Goal: Task Accomplishment & Management: Manage account settings

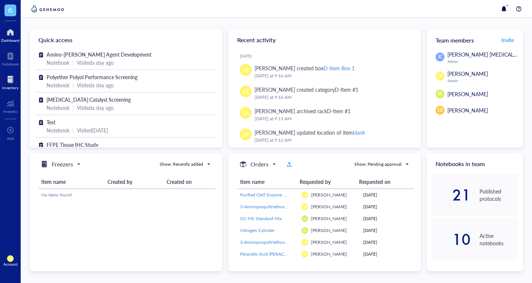
click at [8, 86] on div "Inventory" at bounding box center [10, 87] width 16 height 4
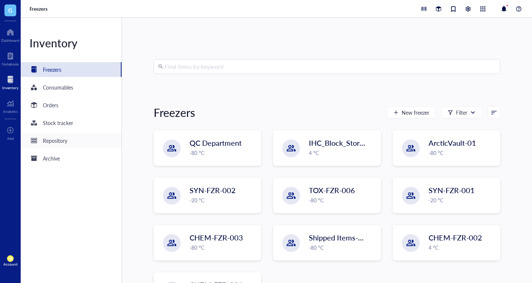
click at [78, 141] on div "Repository" at bounding box center [71, 140] width 101 height 15
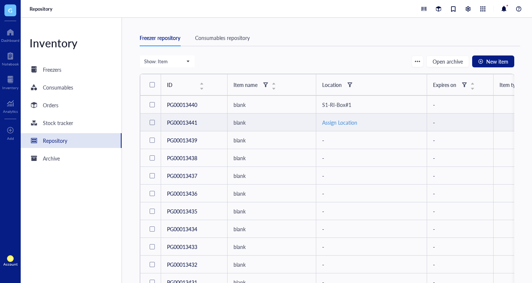
click at [332, 123] on div "Assign Location" at bounding box center [371, 122] width 99 height 8
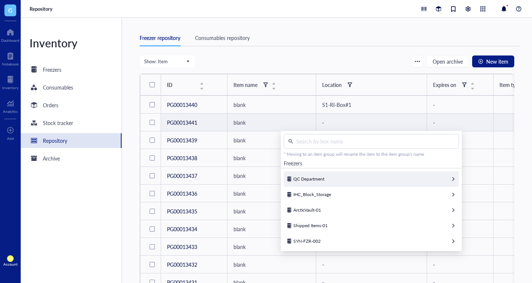
click at [319, 177] on span "QC Department" at bounding box center [308, 178] width 31 height 6
click at [322, 182] on div "Bottom Shelf" at bounding box center [371, 179] width 175 height 16
click at [324, 176] on span "QC-DEPT-6SF-R4" at bounding box center [310, 178] width 35 height 6
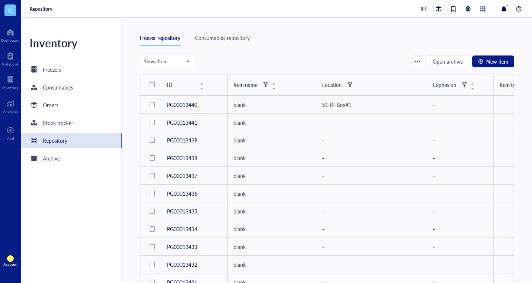
click at [310, 51] on div "Freezer repository Consumables repository" at bounding box center [330, 42] width 381 height 25
click at [89, 68] on div "Freezers" at bounding box center [71, 69] width 101 height 15
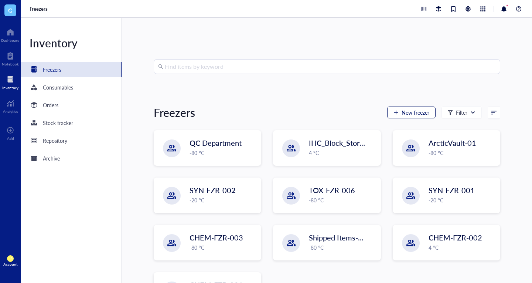
click at [407, 113] on span "New freezer" at bounding box center [416, 112] width 28 height 6
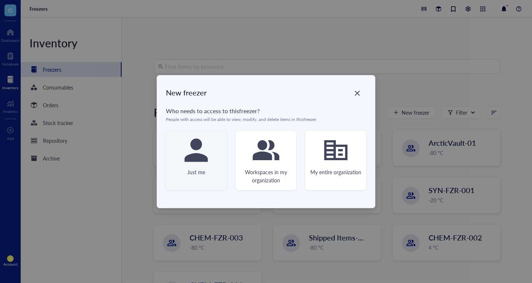
click at [221, 159] on div "Just me" at bounding box center [196, 160] width 61 height 59
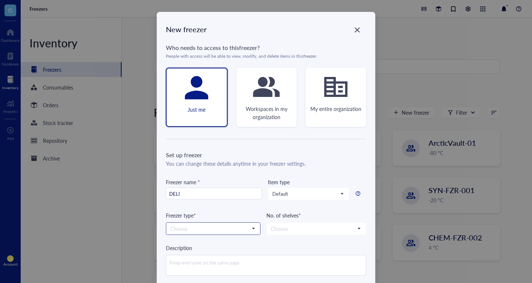
type input "DELI"
click at [218, 233] on input "search" at bounding box center [209, 228] width 79 height 11
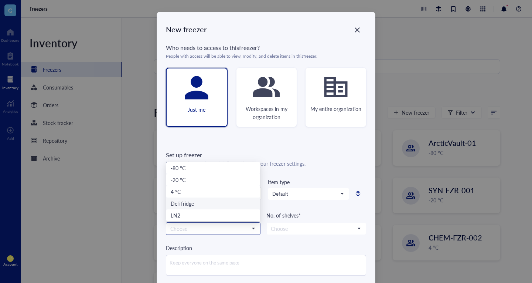
click at [225, 203] on div "Deli fridge" at bounding box center [213, 203] width 85 height 8
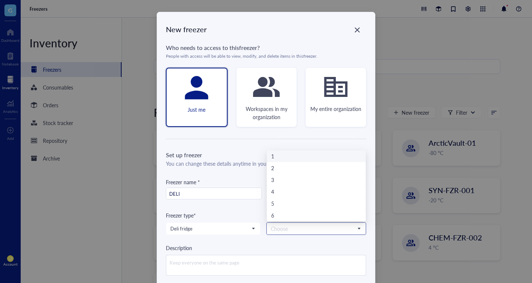
click at [284, 225] on input "search" at bounding box center [313, 228] width 84 height 11
click at [296, 184] on div "3" at bounding box center [316, 180] width 99 height 12
click at [295, 227] on span "3" at bounding box center [315, 228] width 89 height 7
click at [293, 218] on div "6" at bounding box center [316, 215] width 90 height 8
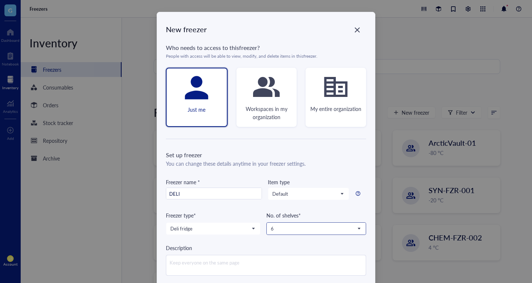
scroll to position [34, 0]
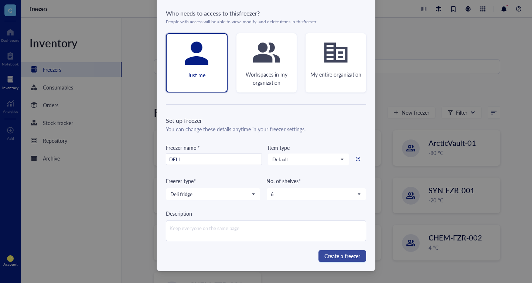
click at [327, 253] on span "Create a freezer" at bounding box center [342, 256] width 36 height 8
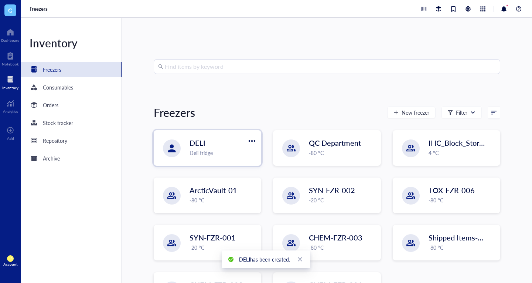
click at [233, 142] on div "DELI" at bounding box center [219, 142] width 58 height 10
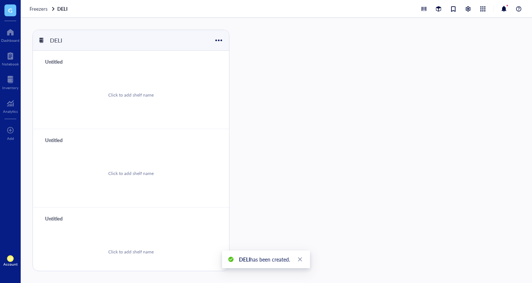
click at [50, 64] on div "Untitled" at bounding box center [64, 62] width 44 height 10
type input "hello"
click at [123, 171] on div "Click to add shelf name" at bounding box center [130, 173] width 45 height 7
type input "Hi"
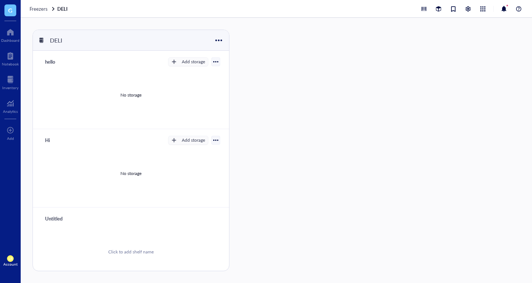
click at [139, 236] on div "Click to add shelf name" at bounding box center [131, 252] width 178 height 56
type input "BYE"
click at [469, 11] on div at bounding box center [468, 9] width 8 height 8
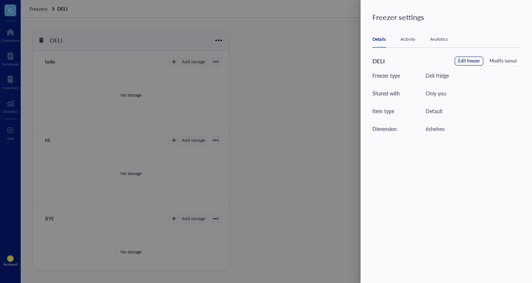
click at [478, 60] on span "Edit freezer" at bounding box center [469, 61] width 22 height 7
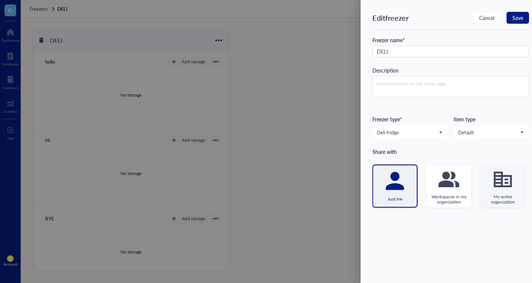
click at [504, 193] on div "My entire organization" at bounding box center [502, 185] width 45 height 43
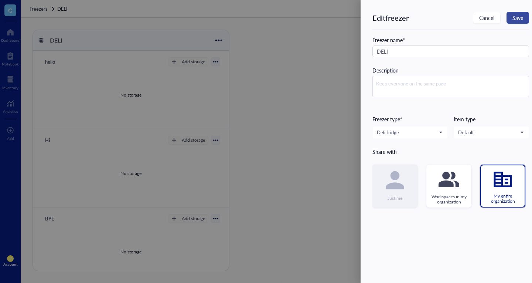
click at [514, 20] on span "Save" at bounding box center [517, 18] width 11 height 6
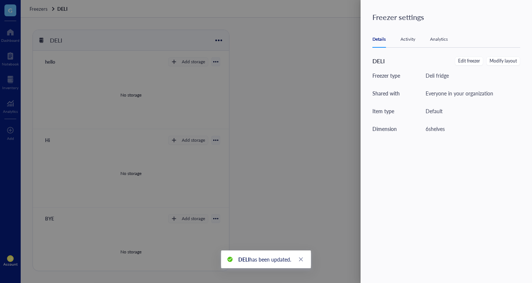
click at [308, 102] on div at bounding box center [266, 141] width 532 height 283
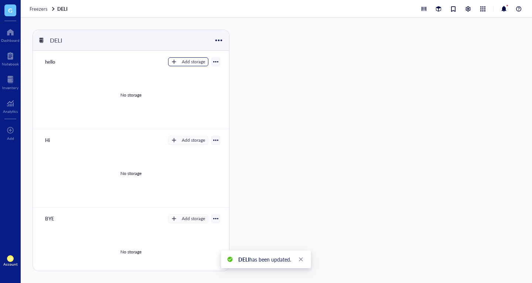
click at [182, 64] on div "Add storage" at bounding box center [193, 61] width 23 height 7
click at [191, 88] on span "Category" at bounding box center [191, 86] width 42 height 8
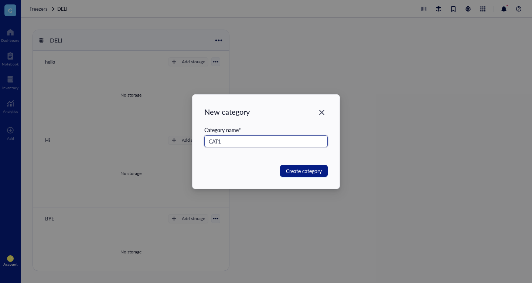
type input "CAT1"
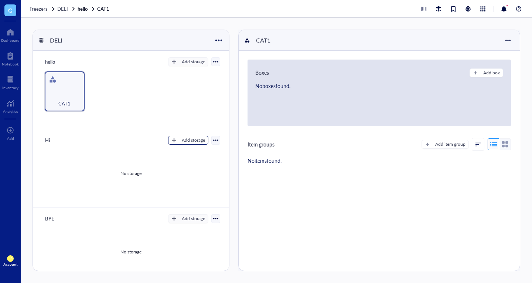
click at [194, 144] on button "Add storage" at bounding box center [188, 140] width 40 height 9
click at [198, 168] on span "Category" at bounding box center [191, 164] width 42 height 8
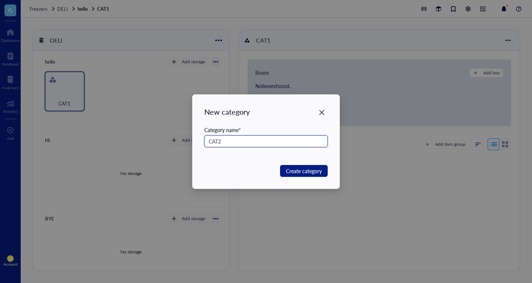
type input "CAT2"
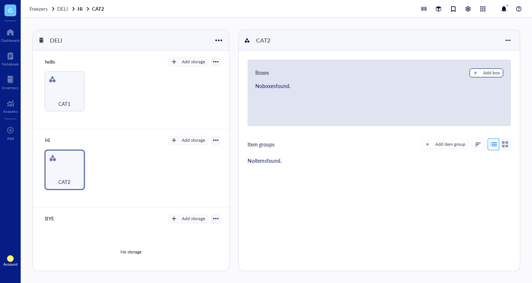
click at [477, 71] on button "Add box" at bounding box center [487, 72] width 34 height 9
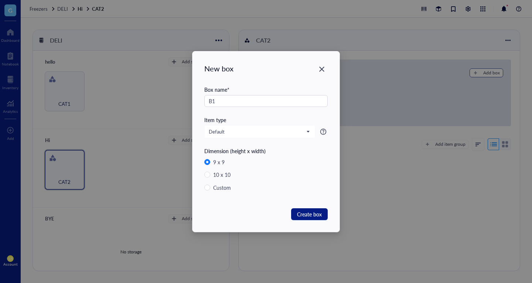
type input "B1"
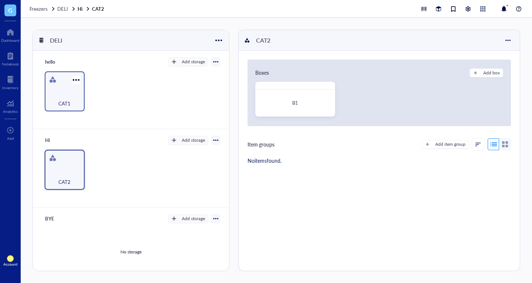
click at [64, 93] on div "CAT1" at bounding box center [64, 99] width 33 height 16
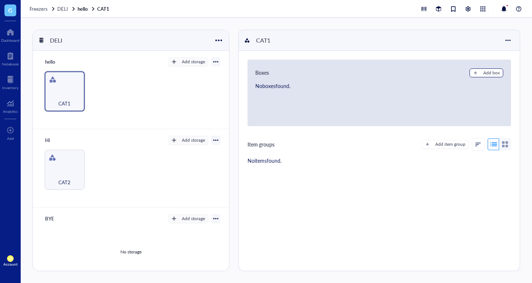
click at [498, 71] on button "Add box" at bounding box center [487, 72] width 34 height 9
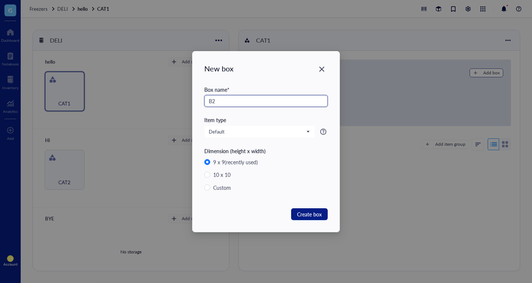
type input "B2"
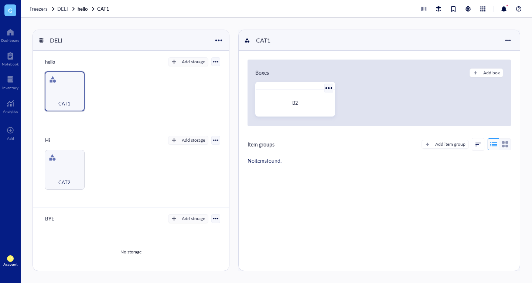
click at [269, 110] on div "B2" at bounding box center [295, 102] width 73 height 21
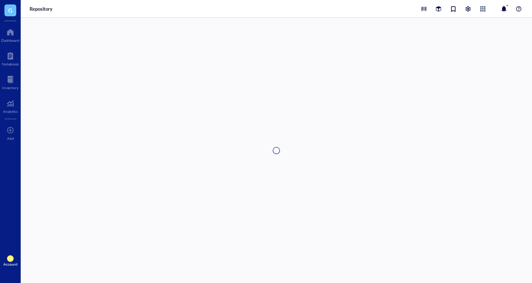
type textarea "Keep everyone on the same page…"
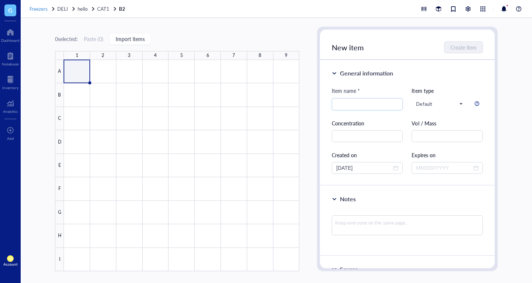
click at [34, 7] on span "Freezers" at bounding box center [39, 8] width 18 height 7
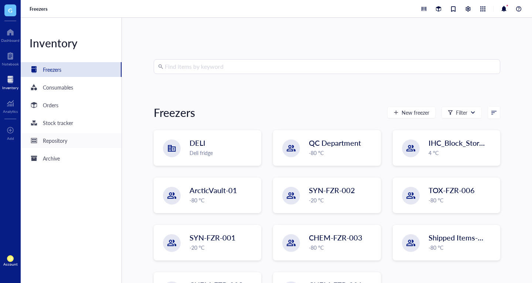
click at [78, 140] on div "Repository" at bounding box center [71, 140] width 101 height 15
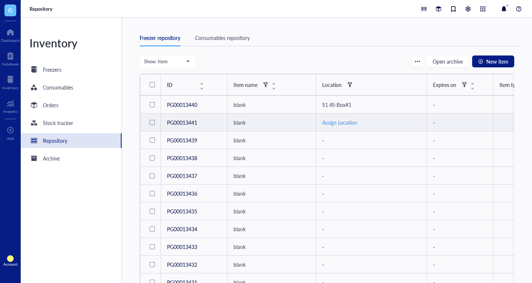
click at [341, 125] on div "Assign Location" at bounding box center [371, 122] width 99 height 8
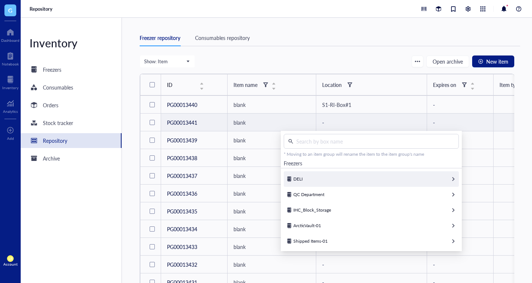
click at [330, 178] on div "DELI" at bounding box center [371, 179] width 175 height 16
click at [331, 179] on div "BYE" at bounding box center [371, 179] width 175 height 16
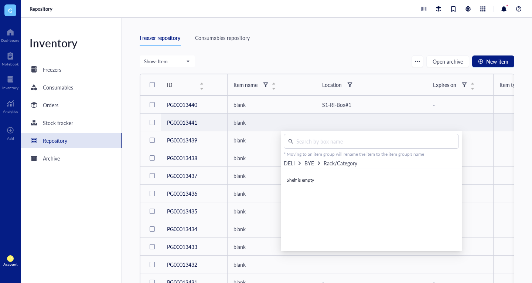
click at [293, 163] on span "DELI" at bounding box center [289, 162] width 11 height 7
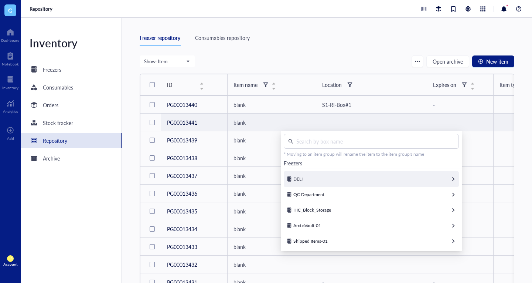
click at [308, 181] on div "DELI" at bounding box center [371, 179] width 175 height 16
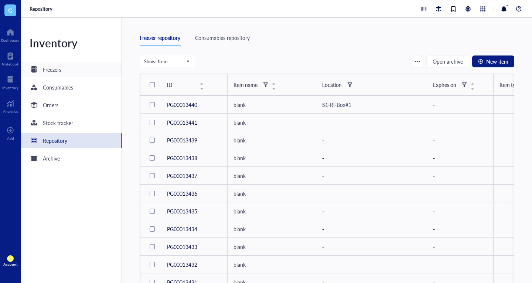
click at [85, 76] on div "Freezers" at bounding box center [71, 69] width 101 height 15
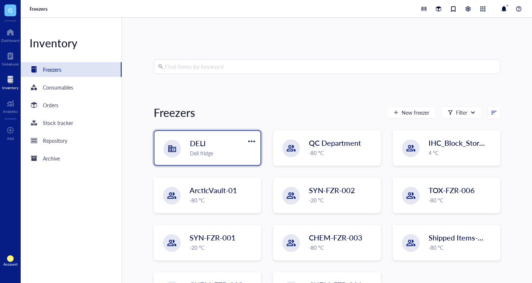
click at [192, 157] on div "DELI Deli fridge" at bounding box center [207, 148] width 106 height 34
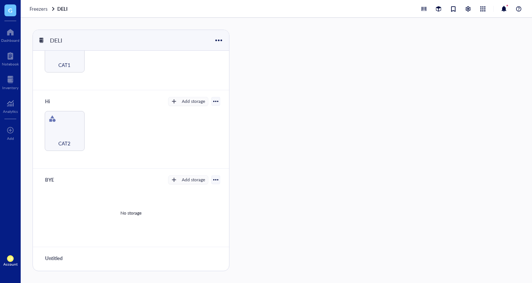
scroll to position [38, 0]
click at [34, 14] on div "Freezers DELI" at bounding box center [276, 9] width 511 height 18
click at [38, 11] on span "Freezers" at bounding box center [39, 8] width 18 height 7
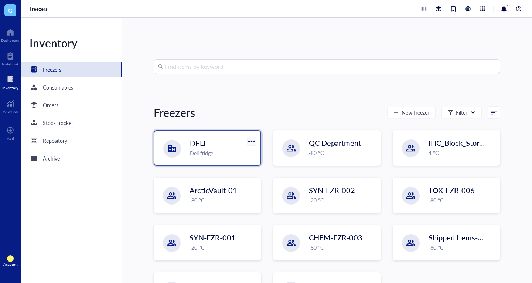
click at [251, 143] on div at bounding box center [251, 141] width 11 height 11
click at [265, 191] on div "Delete" at bounding box center [259, 189] width 14 height 7
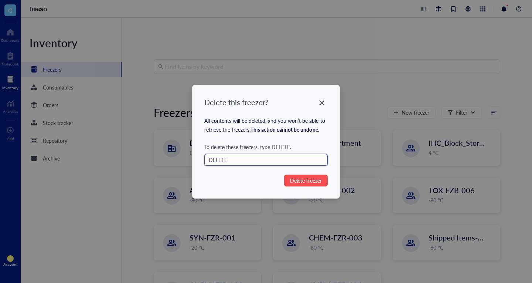
type input "DELETE"
click at [304, 185] on button "Delete freezer" at bounding box center [306, 180] width 44 height 12
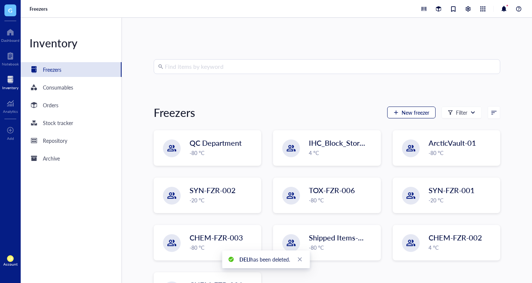
click at [394, 110] on div "button" at bounding box center [395, 112] width 5 height 5
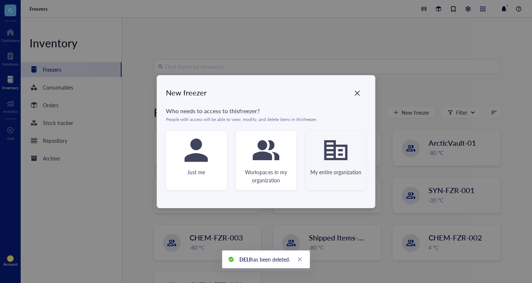
click at [328, 144] on icon at bounding box center [336, 150] width 27 height 27
type textarea "Keep everyone on the same page"
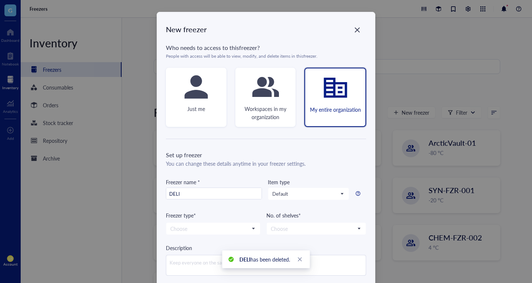
scroll to position [34, 0]
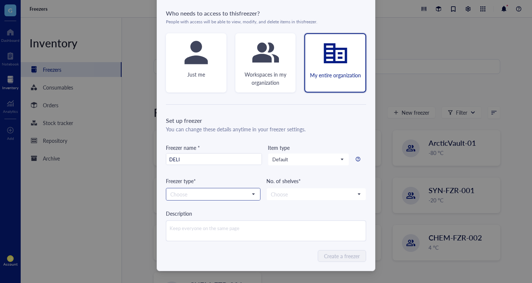
type input "DELI"
click at [221, 197] on input "search" at bounding box center [209, 193] width 79 height 11
click at [220, 242] on div "Deli fridge" at bounding box center [213, 243] width 85 height 8
click at [303, 191] on input "search" at bounding box center [313, 193] width 84 height 11
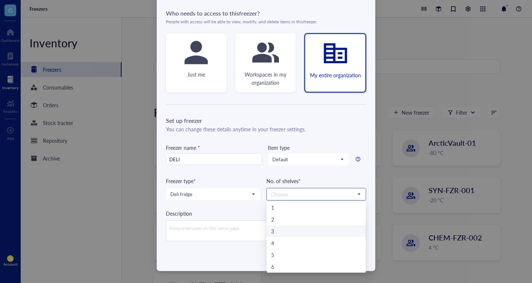
click at [294, 232] on div "3" at bounding box center [316, 231] width 90 height 8
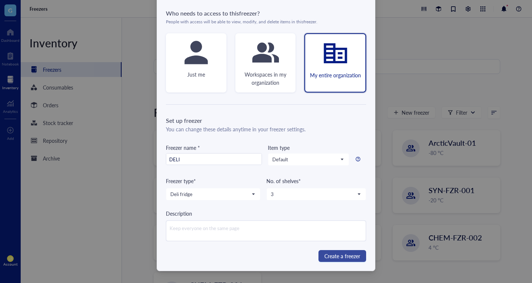
click at [328, 255] on span "Create a freezer" at bounding box center [342, 256] width 36 height 8
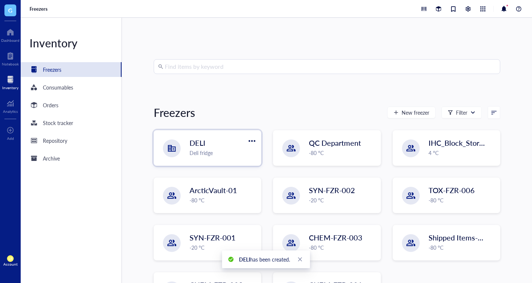
click at [234, 149] on div "Deli fridge" at bounding box center [223, 153] width 67 height 8
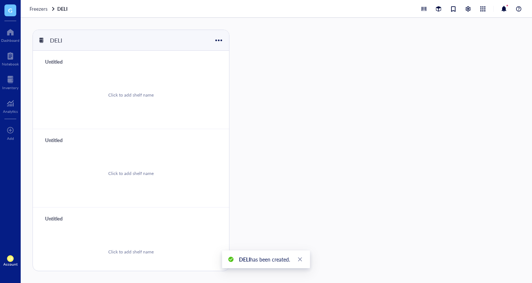
click at [142, 93] on div "Click to add shelf name" at bounding box center [130, 95] width 45 height 7
type input "S1"
click at [193, 68] on div "No storage" at bounding box center [131, 95] width 178 height 56
click at [195, 67] on div "S1 Add storage" at bounding box center [131, 62] width 178 height 10
click at [195, 66] on button "Add storage" at bounding box center [188, 61] width 40 height 9
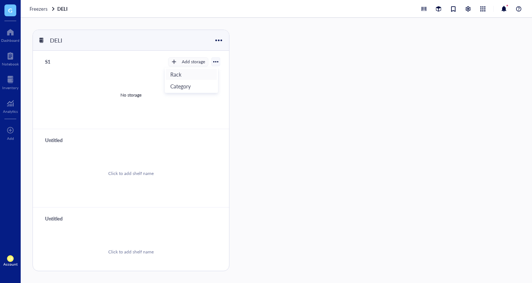
click at [199, 77] on span "Rack" at bounding box center [191, 74] width 42 height 8
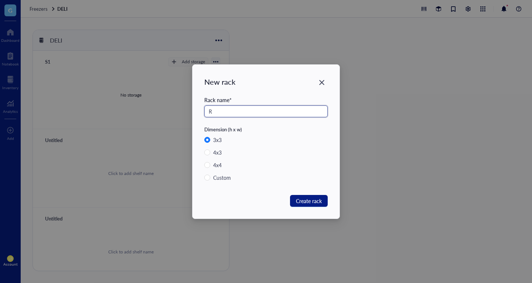
type input "R1"
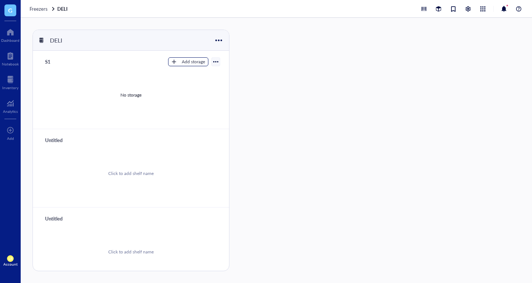
click at [195, 65] on button "Add storage" at bounding box center [188, 61] width 40 height 9
click at [196, 88] on span "Category" at bounding box center [191, 86] width 42 height 8
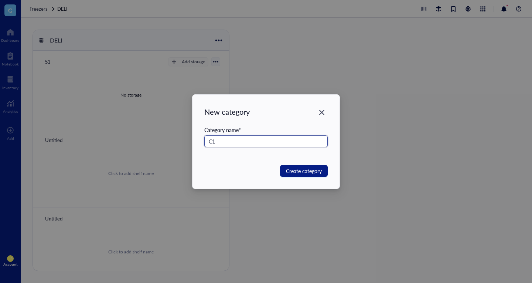
type input "C1"
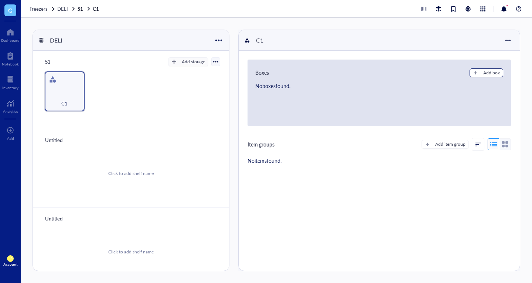
click at [484, 74] on div "Add box" at bounding box center [491, 72] width 17 height 7
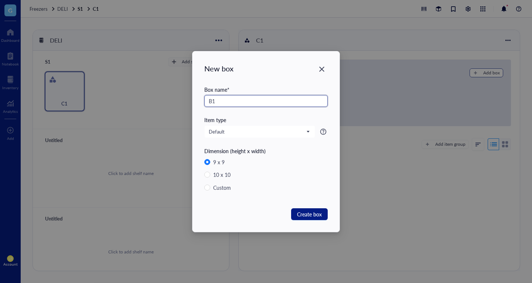
type input "B1"
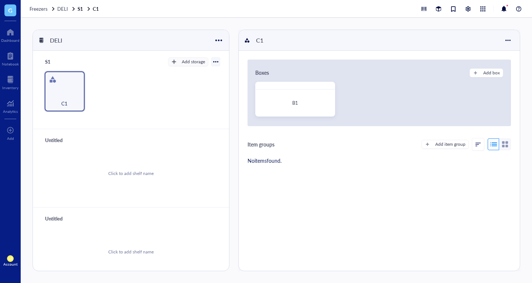
click at [120, 168] on div "Click to add shelf name" at bounding box center [131, 173] width 178 height 56
type input "S2"
click at [199, 136] on button "Add storage" at bounding box center [188, 140] width 40 height 9
click at [197, 158] on li "Rack" at bounding box center [192, 153] width 52 height 12
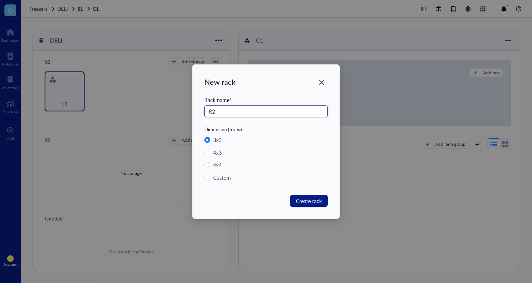
type input "R2"
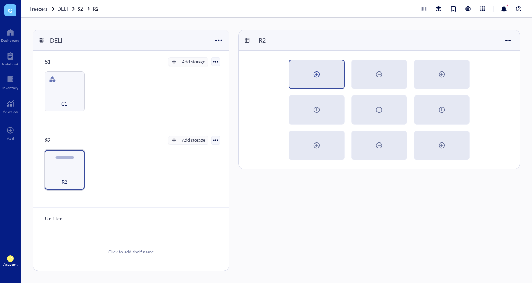
click at [326, 66] on div at bounding box center [316, 74] width 54 height 28
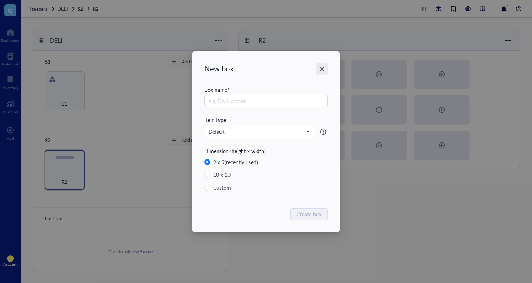
click at [320, 70] on icon "Close" at bounding box center [321, 69] width 5 height 5
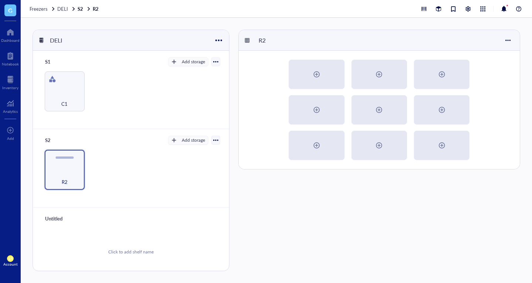
scroll to position [9, 0]
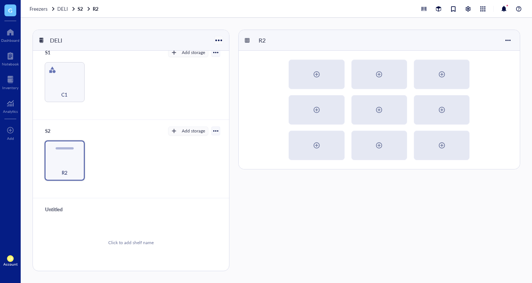
click at [216, 43] on div at bounding box center [218, 40] width 11 height 11
click at [230, 65] on div "Settings" at bounding box center [228, 64] width 17 height 7
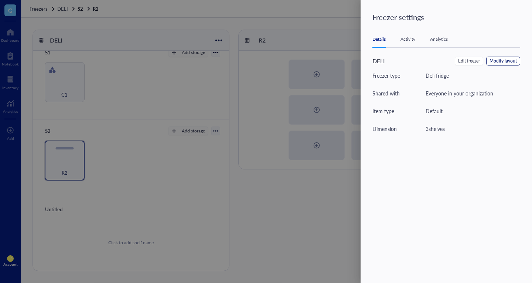
click at [499, 57] on button "Modify layout" at bounding box center [503, 61] width 34 height 9
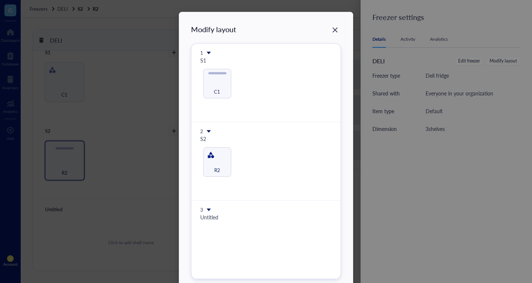
scroll to position [41, 0]
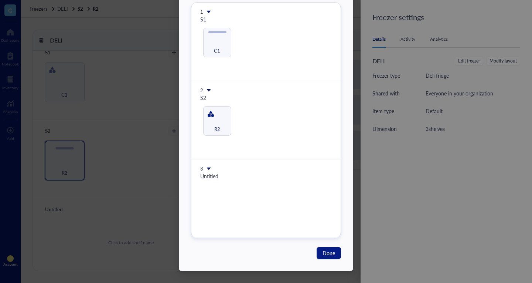
click at [208, 169] on icon at bounding box center [208, 168] width 5 height 5
click at [234, 189] on span "Insert 1 below" at bounding box center [231, 191] width 42 height 8
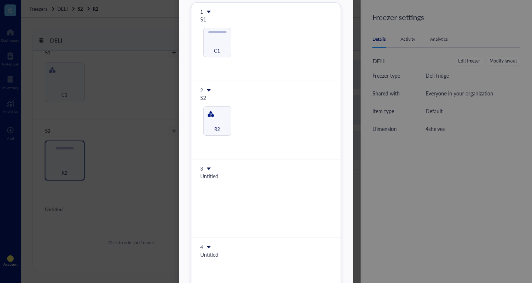
scroll to position [119, 0]
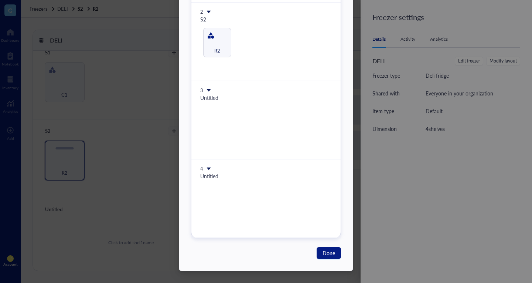
click at [208, 168] on icon at bounding box center [209, 168] width 4 height 3
click at [228, 196] on li "Insert 1 below" at bounding box center [231, 191] width 52 height 12
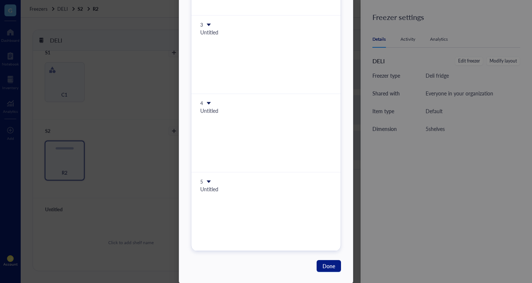
scroll to position [198, 0]
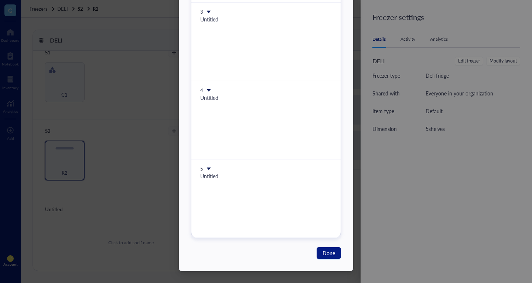
click at [206, 172] on div "Untitled" at bounding box center [266, 176] width 132 height 8
click at [206, 171] on icon at bounding box center [208, 168] width 5 height 5
click at [229, 190] on span "Insert 1 below" at bounding box center [231, 191] width 42 height 8
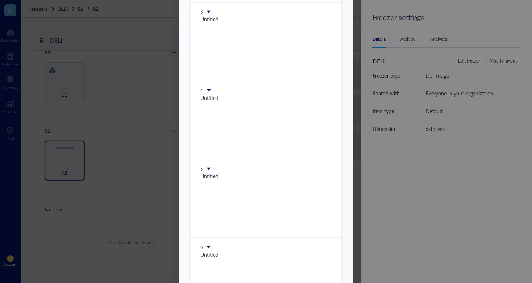
scroll to position [276, 0]
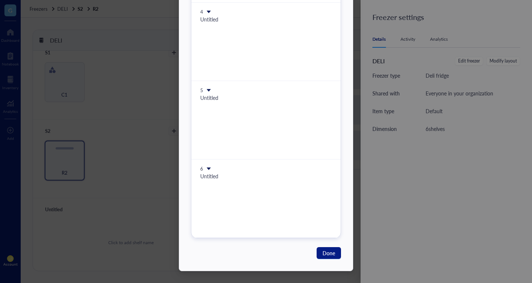
click at [207, 167] on icon at bounding box center [209, 168] width 4 height 3
click at [220, 193] on span "Insert 1 below" at bounding box center [231, 191] width 42 height 8
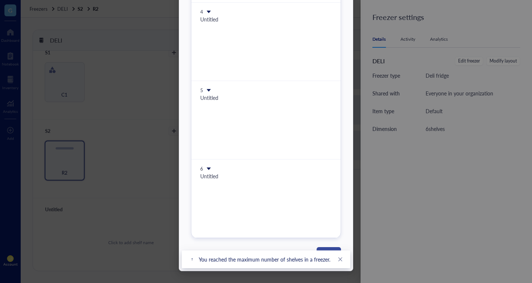
click at [317, 248] on button "Done" at bounding box center [329, 253] width 24 height 12
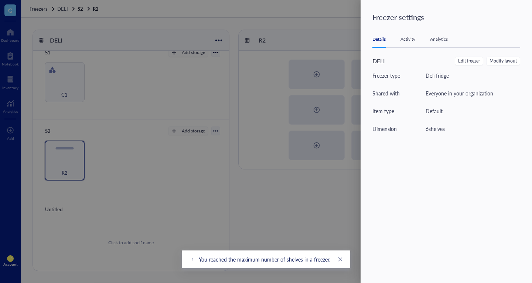
scroll to position [0, 0]
click at [67, 44] on div at bounding box center [266, 141] width 532 height 283
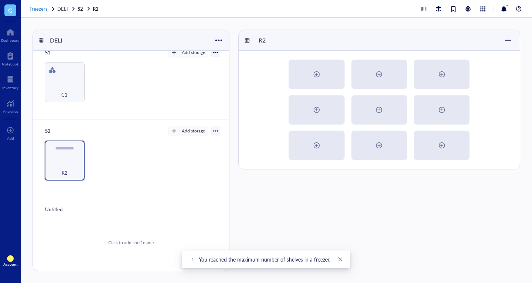
click at [39, 11] on span "Freezers" at bounding box center [39, 8] width 18 height 7
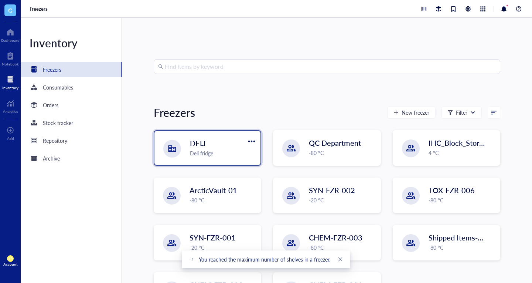
scroll to position [37, 0]
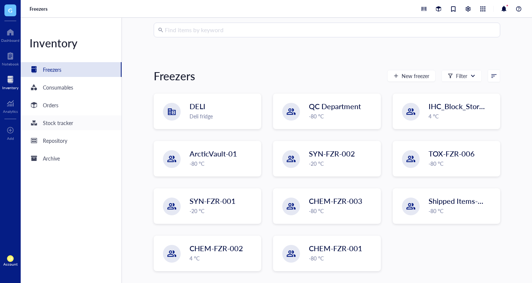
click at [115, 126] on div "Stock tracker" at bounding box center [71, 122] width 101 height 15
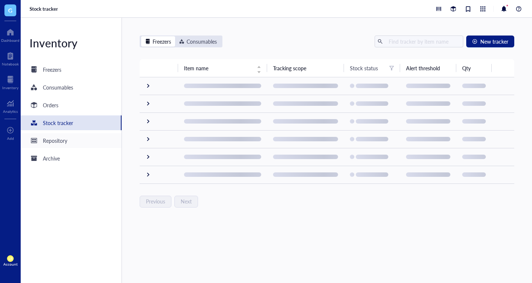
click at [88, 143] on div "Repository" at bounding box center [71, 140] width 101 height 15
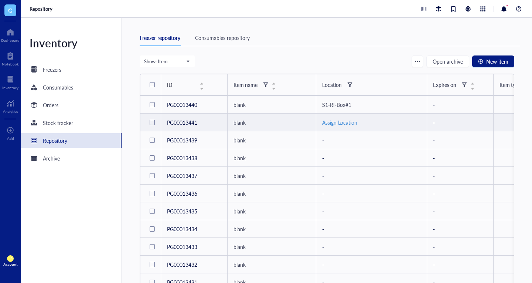
click at [327, 123] on div "Assign Location" at bounding box center [371, 122] width 99 height 8
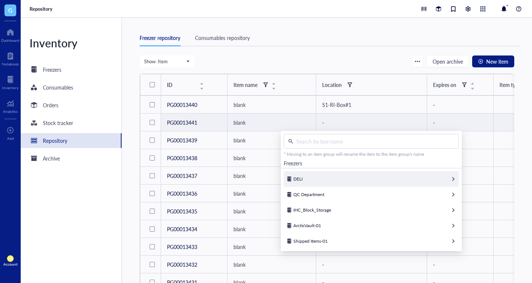
click at [318, 179] on div "DELI" at bounding box center [371, 179] width 175 height 16
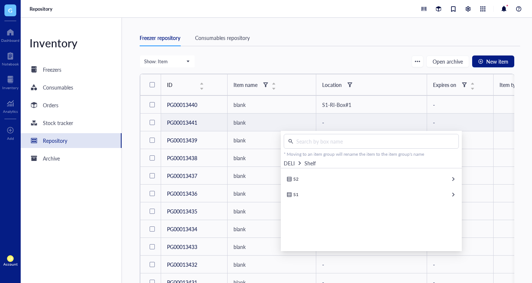
click at [320, 210] on div "S2 S1" at bounding box center [371, 209] width 181 height 83
click at [321, 195] on div "S1" at bounding box center [371, 195] width 175 height 16
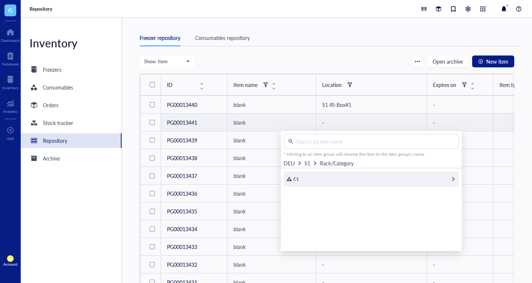
click at [318, 183] on div "C1" at bounding box center [371, 179] width 175 height 16
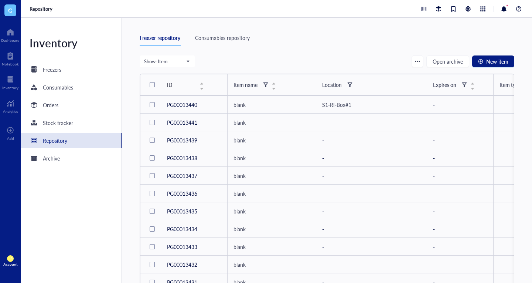
click at [316, 74] on th "Location" at bounding box center [371, 84] width 111 height 21
click at [79, 74] on div "Freezers" at bounding box center [71, 69] width 101 height 15
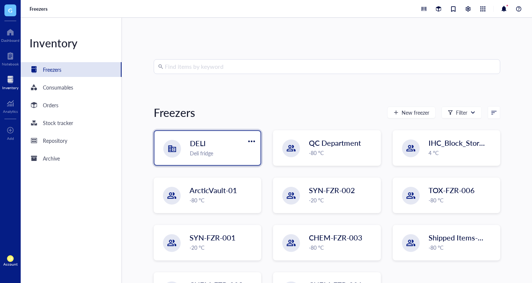
click at [199, 159] on div "DELI Deli fridge" at bounding box center [207, 148] width 106 height 34
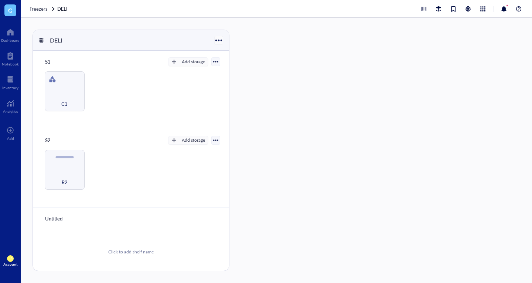
click at [217, 38] on div at bounding box center [218, 40] width 11 height 11
click at [230, 63] on div "Settings" at bounding box center [228, 64] width 17 height 7
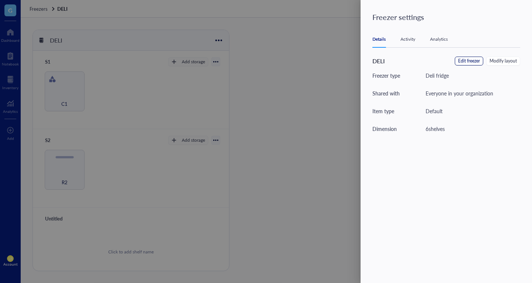
click at [471, 61] on span "Edit freezer" at bounding box center [469, 61] width 22 height 7
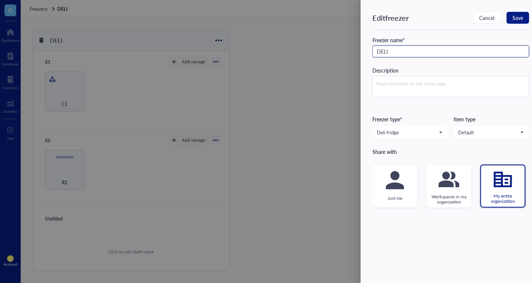
click at [448, 53] on input "DELI" at bounding box center [450, 51] width 157 height 12
paste input "DELI"
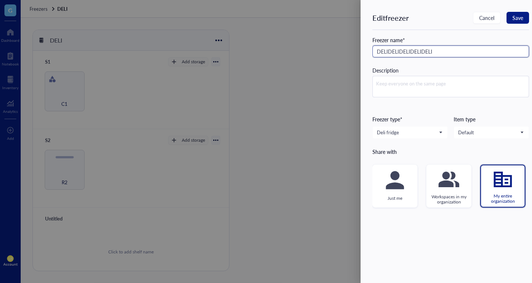
paste input "DELI"
type input "DELIDELIDELIDELIDELIDELIDELI/lada/-aDELIDELI"
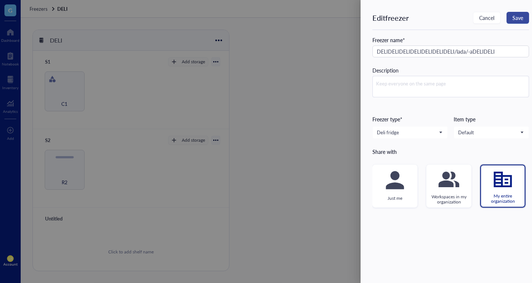
click at [516, 18] on span "Save" at bounding box center [517, 18] width 11 height 6
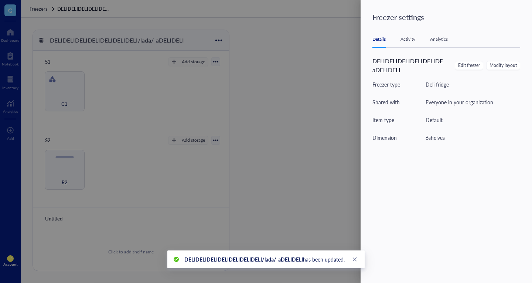
click at [291, 75] on div at bounding box center [266, 141] width 532 height 283
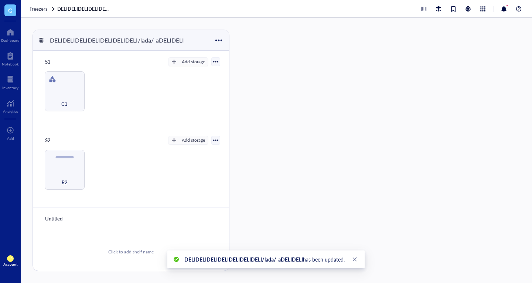
click at [37, 14] on div "Freezers DELIDELIDELIDELIDELIDELIDELI/lada/-aDELIDELI" at bounding box center [276, 9] width 511 height 18
click at [44, 11] on span "Freezers" at bounding box center [39, 8] width 18 height 7
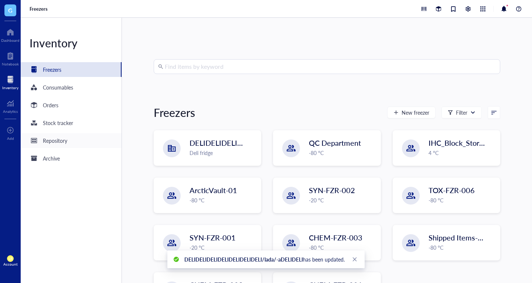
click at [81, 137] on div "Repository" at bounding box center [71, 140] width 101 height 15
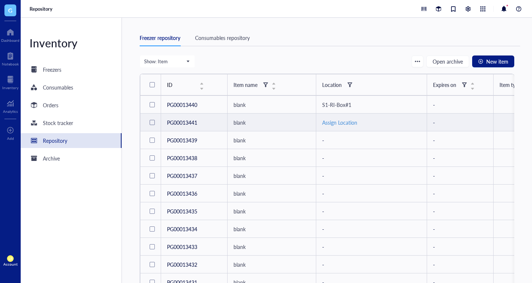
click at [333, 124] on div "Assign Location" at bounding box center [371, 122] width 99 height 8
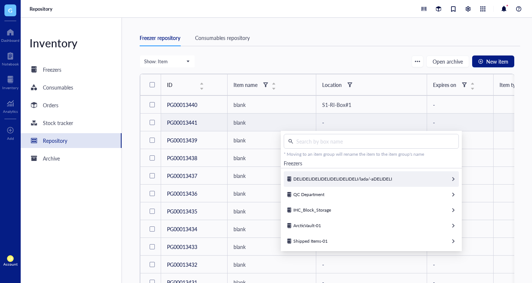
click at [339, 175] on div "DELIDELIDELIDELIDELIDELIDELI/lada/-aDELIDELI" at bounding box center [371, 179] width 175 height 16
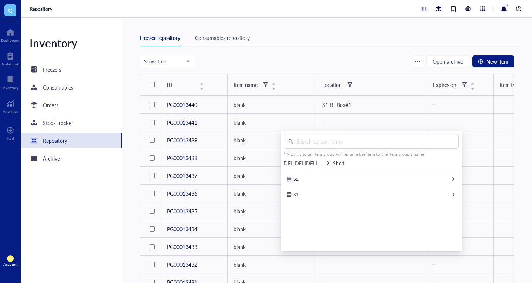
click at [375, 38] on div "Freezer repository Consumables repository" at bounding box center [330, 38] width 381 height 17
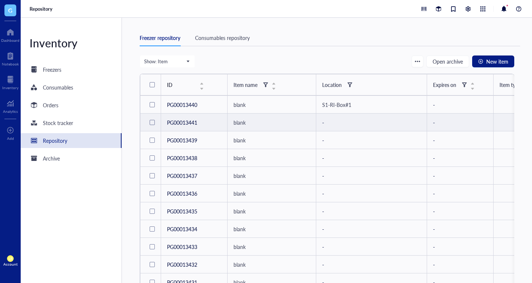
click at [148, 121] on div at bounding box center [152, 122] width 12 height 12
click at [378, 60] on span "Archive" at bounding box center [382, 61] width 17 height 6
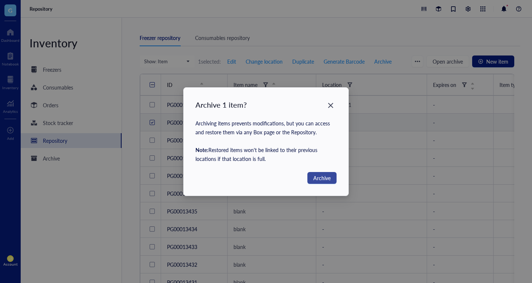
click at [322, 175] on span "Archive" at bounding box center [321, 178] width 17 height 8
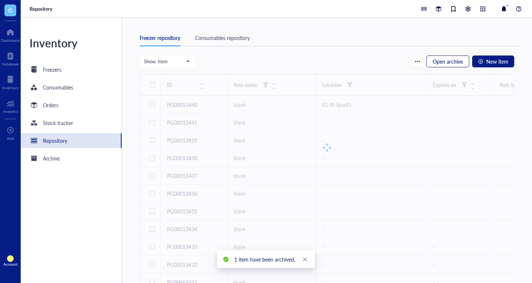
click at [451, 59] on span "Open archive" at bounding box center [448, 61] width 30 height 6
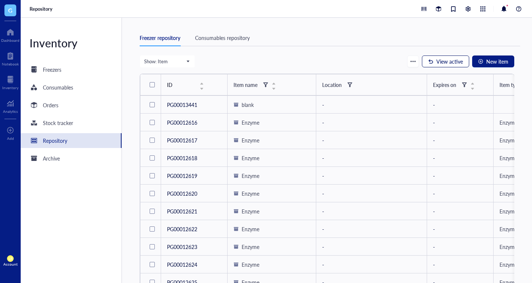
click at [445, 59] on span "View active" at bounding box center [449, 61] width 27 height 6
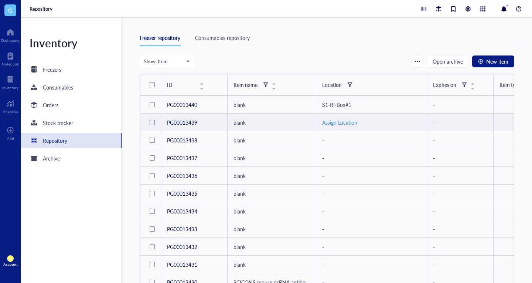
click at [334, 121] on div "Assign Location" at bounding box center [371, 122] width 99 height 8
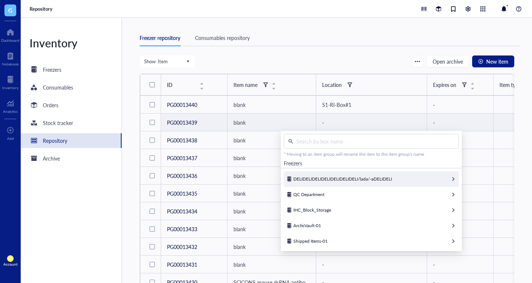
click at [324, 175] on span "DELIDELIDELIDELIDELIDELIDELI/lada/-aDELIDELI" at bounding box center [342, 178] width 99 height 6
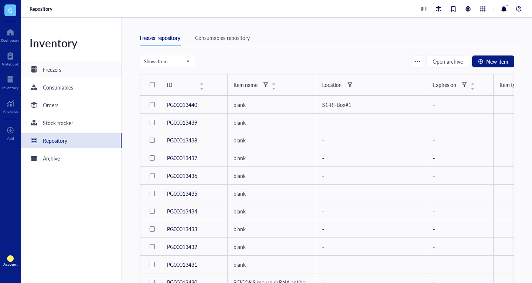
click at [78, 72] on div "Freezers" at bounding box center [71, 69] width 101 height 15
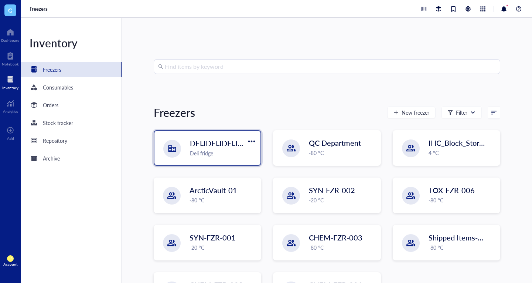
click at [193, 157] on div "DELIDELIDELIDELIDELIDELIDELI/lada/-aDELIDELI Deli fridge" at bounding box center [207, 148] width 106 height 34
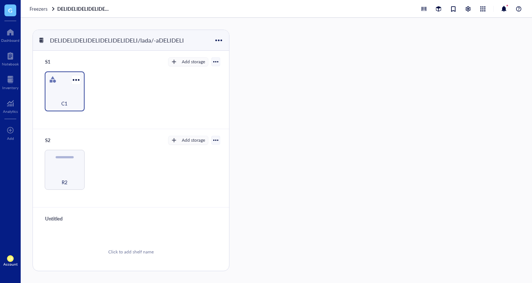
click at [80, 100] on div "C1" at bounding box center [64, 99] width 33 height 16
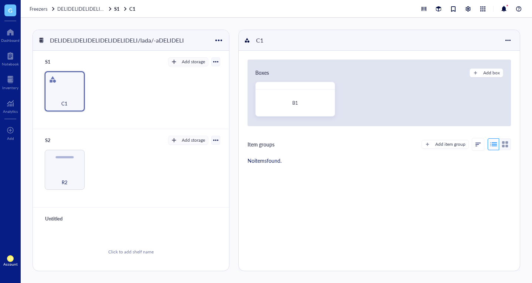
click at [85, 166] on div "R2" at bounding box center [131, 170] width 178 height 40
click at [73, 165] on div "R2" at bounding box center [65, 170] width 40 height 40
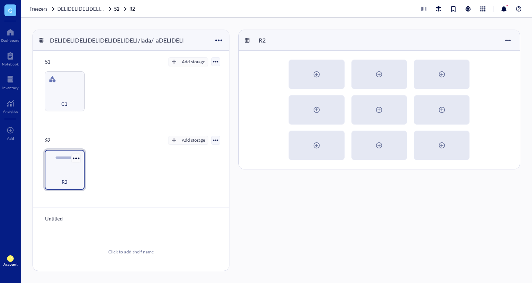
click at [81, 154] on div at bounding box center [76, 158] width 11 height 11
click at [103, 211] on div "Archive" at bounding box center [97, 213] width 42 height 7
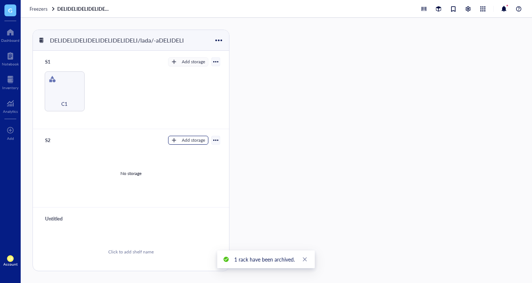
click at [197, 139] on div "Add storage" at bounding box center [193, 140] width 23 height 7
click at [185, 165] on span "Category" at bounding box center [191, 164] width 42 height 8
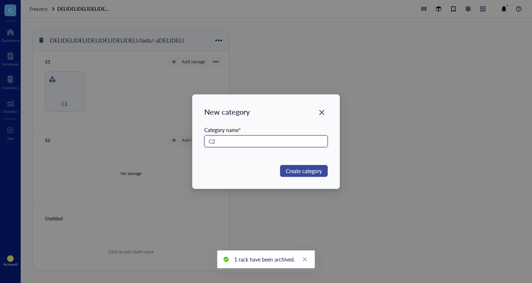
type input "C2"
click at [295, 176] on button "Create category" at bounding box center [304, 171] width 48 height 12
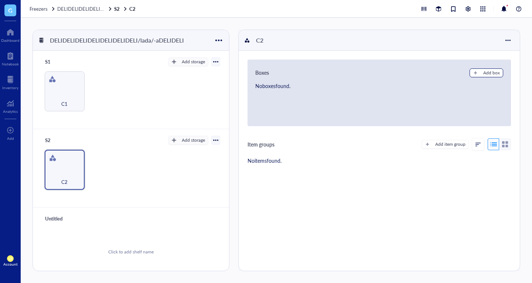
click at [477, 72] on button "Add box" at bounding box center [487, 72] width 34 height 9
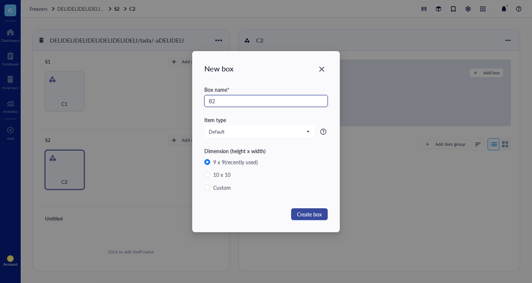
type input "B2"
click at [311, 209] on button "Create box" at bounding box center [309, 214] width 37 height 12
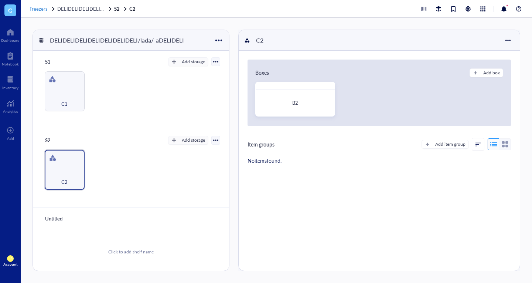
click at [41, 11] on span "Freezers" at bounding box center [39, 8] width 18 height 7
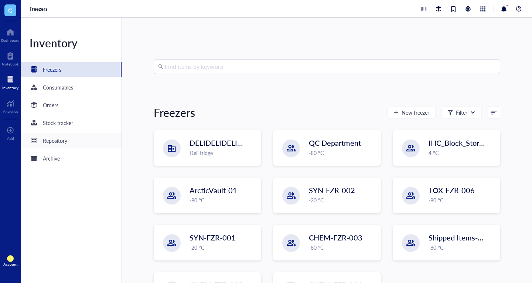
click at [65, 144] on div "Repository" at bounding box center [55, 140] width 24 height 8
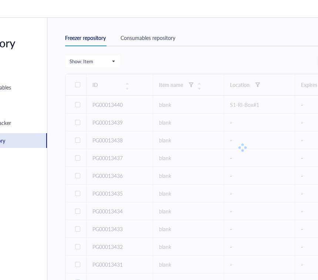
scroll to position [0, 63]
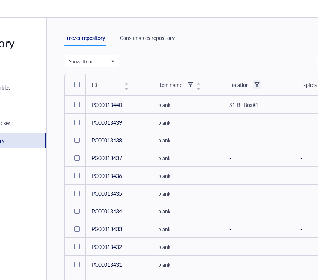
click at [258, 86] on div at bounding box center [256, 84] width 5 height 5
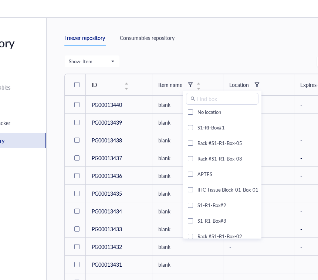
click at [251, 65] on div "Show: Item Open archive New item" at bounding box center [241, 61] width 355 height 13
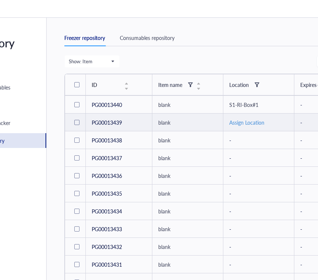
click at [240, 119] on div "Assign Location" at bounding box center [258, 122] width 59 height 8
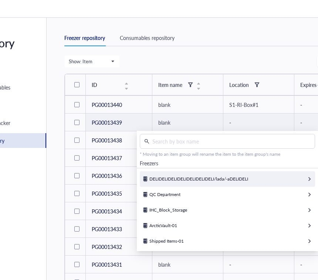
click at [274, 180] on div "DELIDELIDELIDELIDELIDELIDELI/lada/-aDELIDELI" at bounding box center [227, 179] width 175 height 16
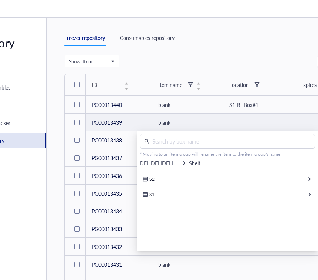
click at [166, 161] on span "DELIDELIDELIDELIDELIDELIDELI/lada/-aDELIDELI" at bounding box center [199, 162] width 118 height 7
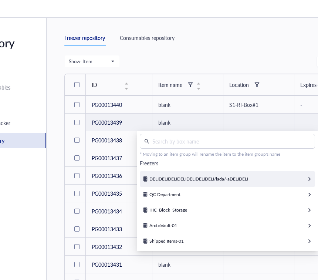
click at [221, 174] on div "DELIDELIDELIDELIDELIDELIDELI/lada/-aDELIDELI" at bounding box center [227, 179] width 175 height 16
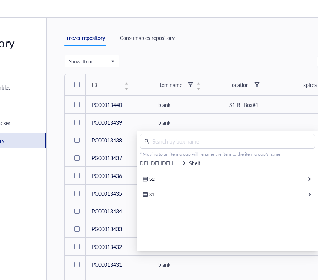
click at [254, 76] on th "Location" at bounding box center [258, 84] width 71 height 21
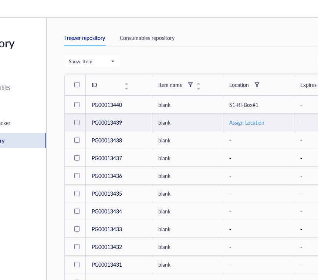
click at [237, 122] on div "Assign Location" at bounding box center [258, 122] width 59 height 8
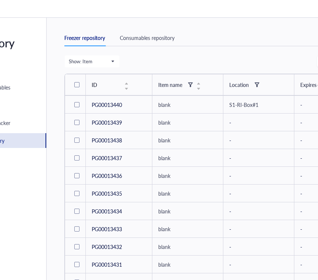
click at [239, 59] on div "Show: Item Open archive New item" at bounding box center [241, 61] width 355 height 13
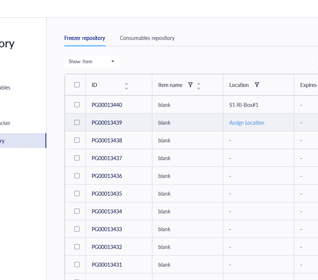
click at [243, 120] on div "Assign Location" at bounding box center [258, 122] width 59 height 8
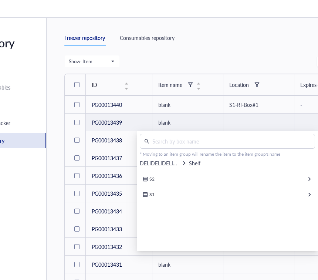
click at [160, 162] on span "DELIDELIDELIDELIDELIDELIDELI/lada/-aDELIDELI" at bounding box center [199, 162] width 118 height 7
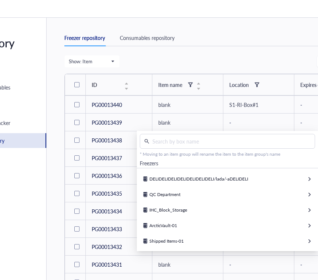
click at [265, 44] on div "Freezer repository Consumables repository" at bounding box center [241, 38] width 355 height 17
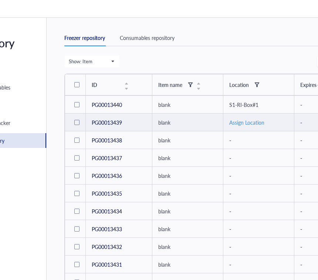
click at [235, 121] on div "Assign Location" at bounding box center [258, 122] width 59 height 8
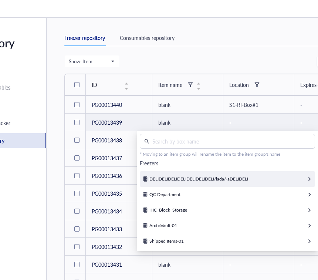
click at [183, 174] on div "DELIDELIDELIDELIDELIDELIDELI/lada/-aDELIDELI" at bounding box center [227, 179] width 175 height 16
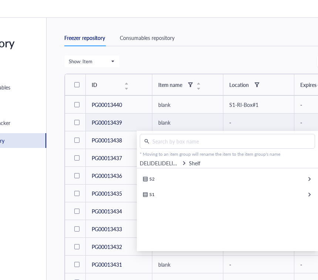
click at [175, 165] on span "DELIDELIDELIDELIDELIDELIDELI/lada/-aDELIDELI" at bounding box center [199, 162] width 118 height 7
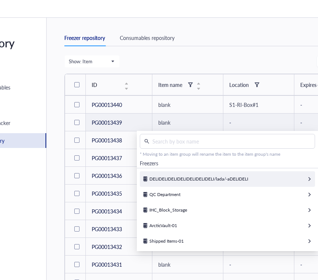
click at [196, 177] on span "DELIDELIDELIDELIDELIDELIDELI/lada/-aDELIDELI" at bounding box center [198, 178] width 99 height 6
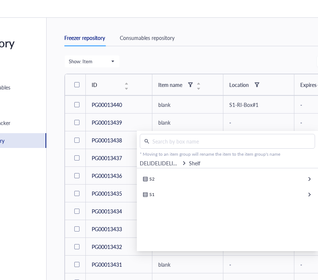
click at [246, 39] on div "Freezer repository Consumables repository" at bounding box center [241, 38] width 355 height 17
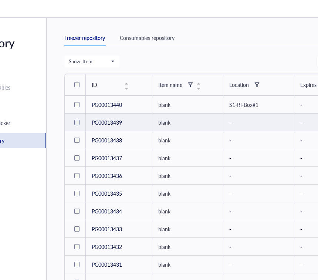
click at [76, 120] on div at bounding box center [76, 122] width 5 height 5
click at [187, 62] on span "Change location" at bounding box center [188, 61] width 37 height 6
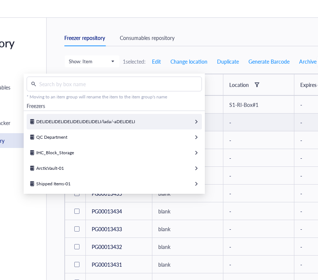
click at [154, 122] on div "DELIDELIDELIDELIDELIDELIDELI/lada/-aDELIDELI" at bounding box center [114, 122] width 175 height 16
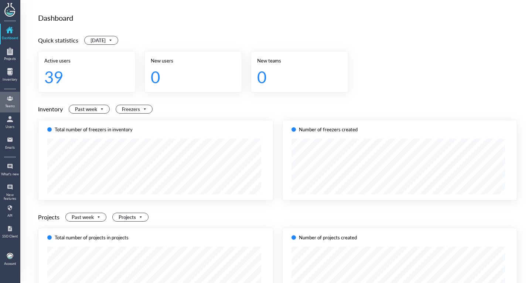
click at [15, 109] on link "Teams" at bounding box center [10, 101] width 18 height 19
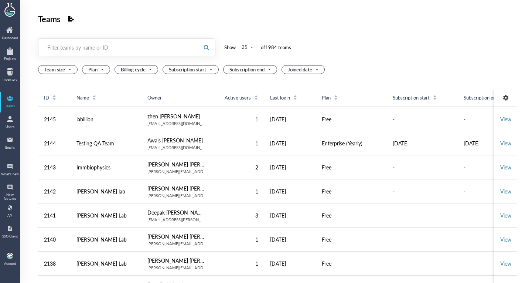
click at [90, 56] on div "Filter teams by name or ID" at bounding box center [117, 47] width 159 height 17
click at [92, 56] on div "Filter teams by name or ID" at bounding box center [117, 47] width 159 height 17
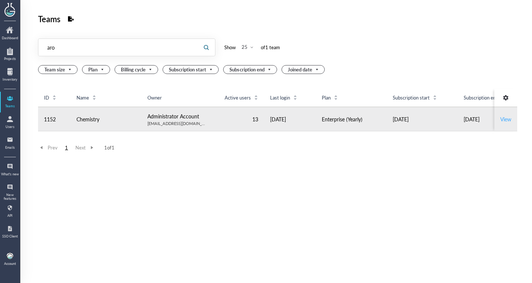
type input "aro"
click at [500, 115] on link "View" at bounding box center [505, 118] width 11 height 7
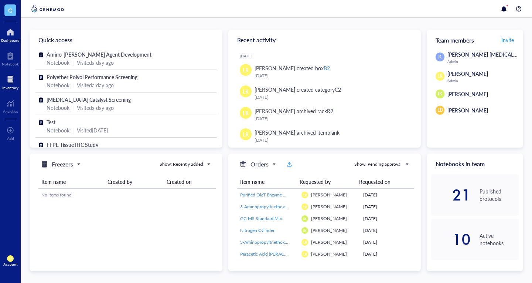
click at [8, 84] on div at bounding box center [10, 80] width 16 height 12
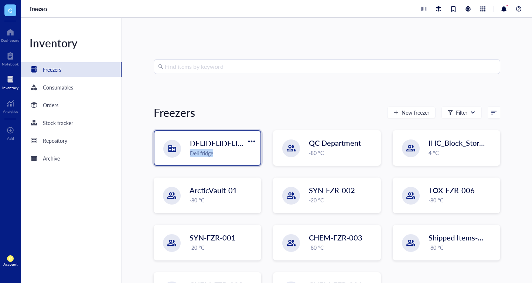
drag, startPoint x: 253, startPoint y: 140, endPoint x: 241, endPoint y: 140, distance: 11.5
click at [241, 140] on div "DELIDELIDELIDELIDELIDELIDELI/lada/-aDELIDELI Deli fridge" at bounding box center [208, 147] width 108 height 35
click at [241, 140] on span "DELIDELIDELIDELIDELIDELIDELI/lada/-aDELIDELI" at bounding box center [274, 143] width 169 height 10
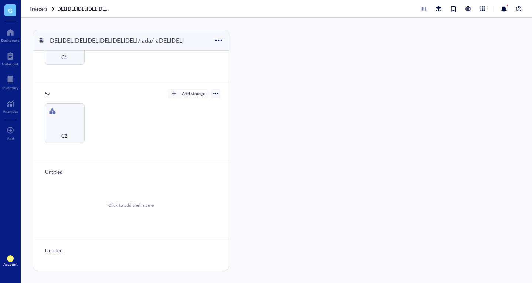
scroll to position [69, 0]
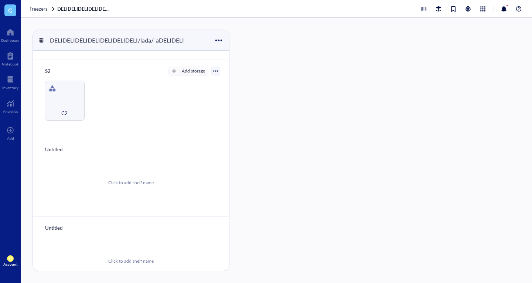
click at [67, 146] on div "Untitled" at bounding box center [64, 149] width 44 height 10
type input "bo"
click at [64, 222] on div "Untitled" at bounding box center [64, 227] width 44 height 10
type input "bi"
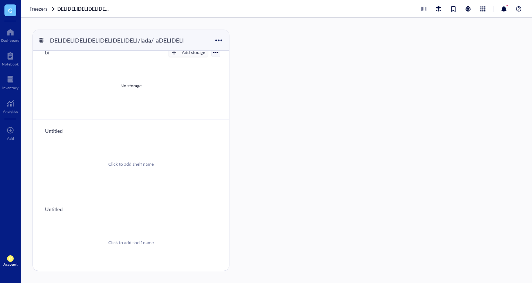
click at [64, 136] on div "Click to add shelf name" at bounding box center [131, 164] width 178 height 56
type input "wo"
click at [62, 207] on div "Untitled" at bounding box center [64, 209] width 44 height 10
type input "wnl"
click at [39, 7] on span "Freezers" at bounding box center [39, 8] width 18 height 7
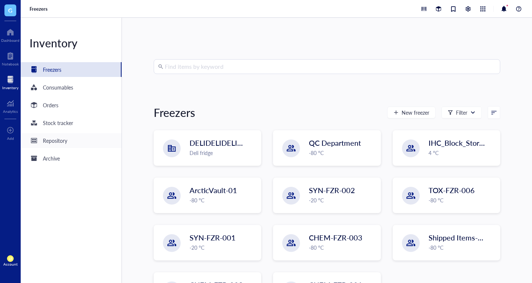
click at [88, 144] on div "Repository" at bounding box center [71, 140] width 101 height 15
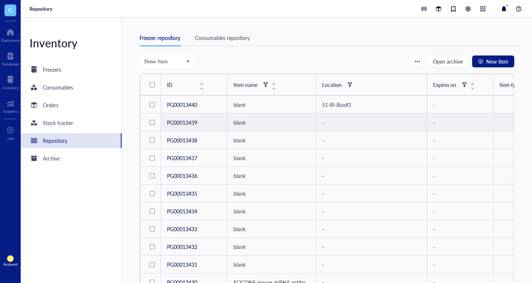
click at [152, 123] on div at bounding box center [152, 122] width 5 height 5
click at [269, 62] on span "Change location" at bounding box center [264, 61] width 37 height 6
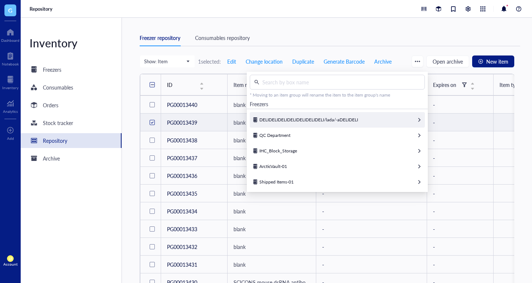
click at [278, 121] on span "DELIDELIDELIDELIDELIDELIDELI/lada/-aDELIDELI" at bounding box center [308, 119] width 99 height 6
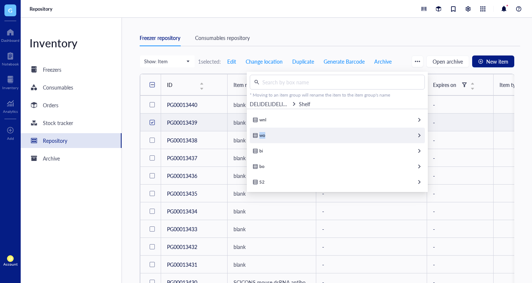
drag, startPoint x: 278, startPoint y: 121, endPoint x: 293, endPoint y: 134, distance: 19.6
click at [293, 134] on div "wnl wo bi bo S2 S1" at bounding box center [337, 150] width 181 height 83
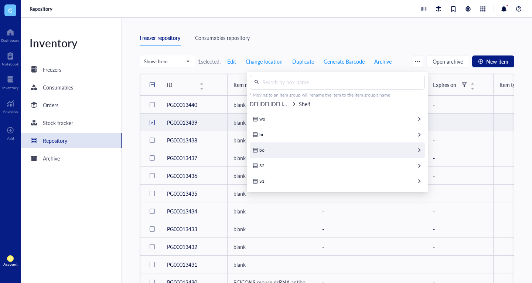
click at [291, 145] on div "bo" at bounding box center [337, 150] width 175 height 16
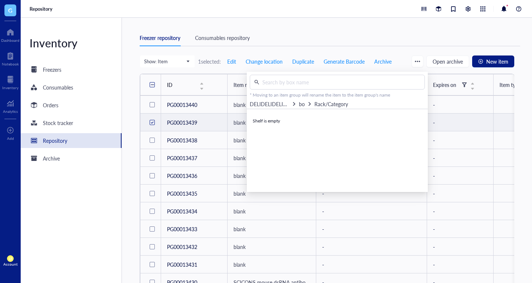
click at [281, 104] on span "DELIDELIDELIDELIDELIDELIDELI/lada/-aDELIDELI" at bounding box center [309, 103] width 118 height 7
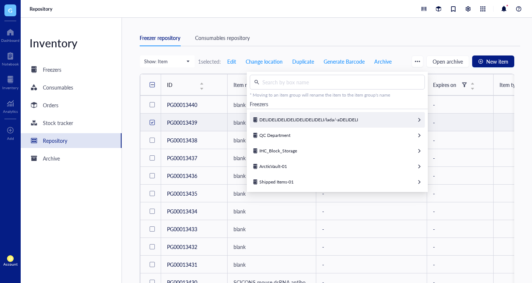
click at [283, 117] on span "DELIDELIDELIDELIDELIDELIDELI/lada/-aDELIDELI" at bounding box center [308, 119] width 99 height 6
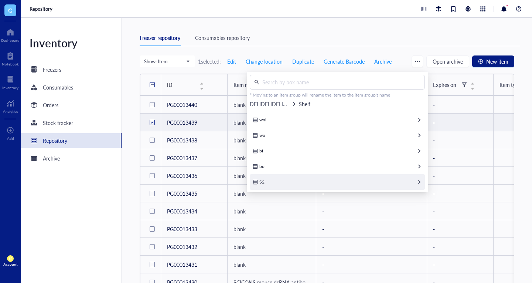
click at [281, 179] on div "S2" at bounding box center [337, 182] width 175 height 16
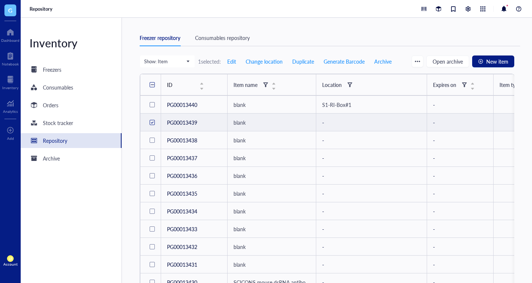
click at [284, 23] on div "Freezer repository Consumables repository Show: Item 1 selected: Edit Change lo…" at bounding box center [327, 150] width 410 height 265
